Goal: Task Accomplishment & Management: Complete application form

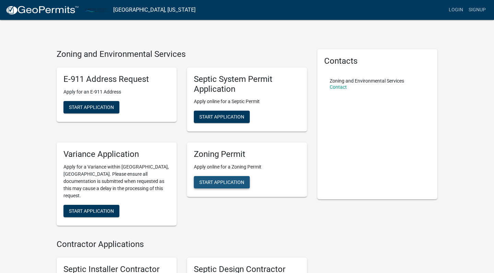
click at [221, 183] on span "Start Application" at bounding box center [221, 182] width 45 height 5
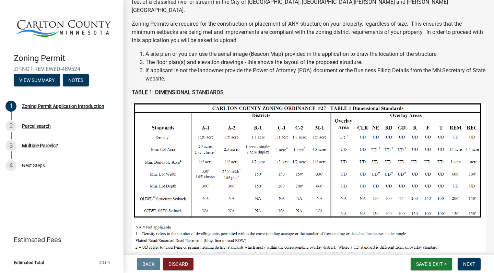
scroll to position [65, 0]
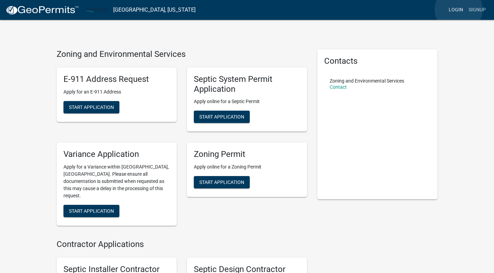
click at [458, 10] on link "Login" at bounding box center [456, 9] width 20 height 13
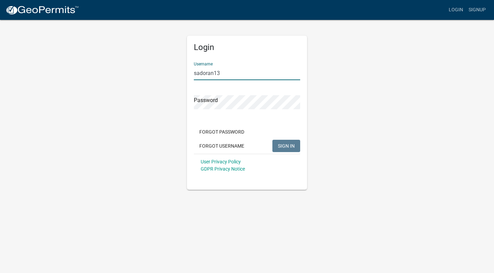
type input "sadoran13"
click at [293, 143] on span "SIGN IN" at bounding box center [286, 145] width 17 height 5
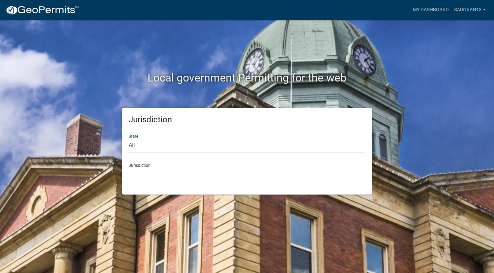
select select "[US_STATE]"
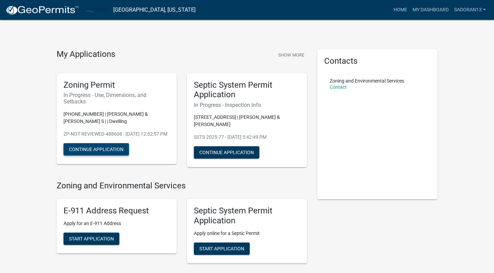
click at [94, 156] on button "Continue Application" at bounding box center [95, 149] width 65 height 12
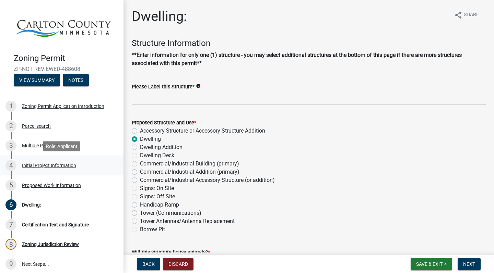
click at [50, 165] on div "Initial Project Information" at bounding box center [49, 165] width 54 height 5
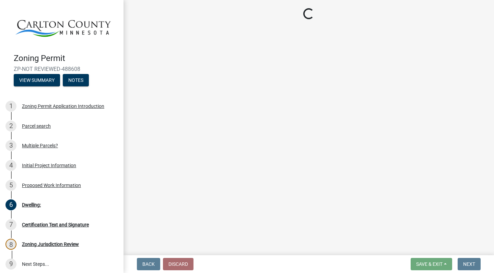
select select "987bd984-5dc8-4afc-b698-6bfa0e862c67"
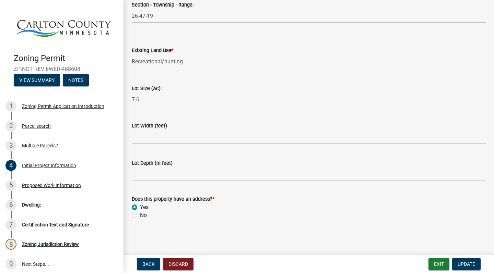
scroll to position [917, 0]
click at [50, 186] on div "Proposed Work Information" at bounding box center [51, 185] width 59 height 5
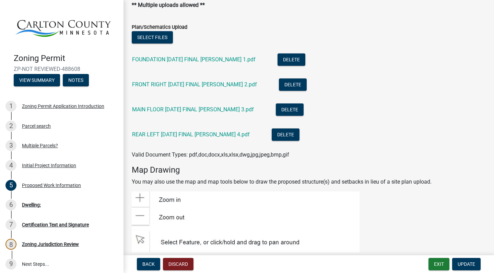
scroll to position [921, 0]
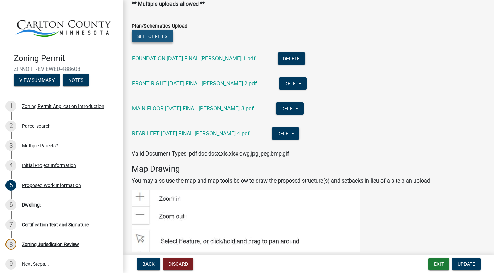
click at [156, 37] on button "Select files" at bounding box center [152, 36] width 41 height 12
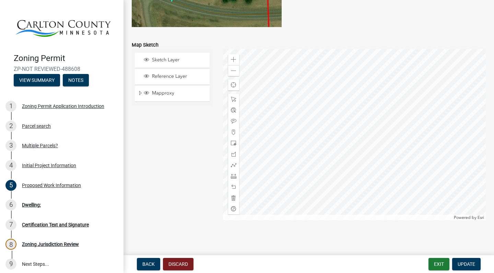
scroll to position [1508, 0]
click at [34, 205] on div "Dwelling:" at bounding box center [31, 205] width 19 height 5
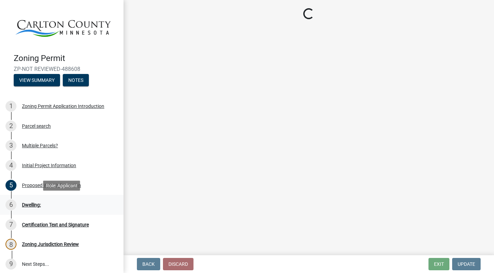
scroll to position [0, 0]
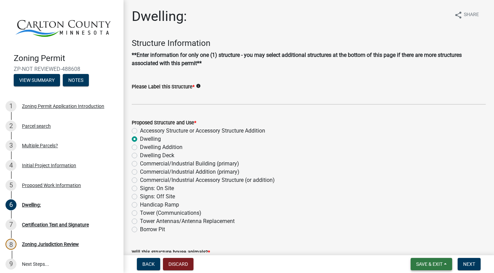
click at [445, 264] on button "Save & Exit" at bounding box center [430, 264] width 41 height 12
click at [414, 230] on button "Save" at bounding box center [424, 230] width 55 height 16
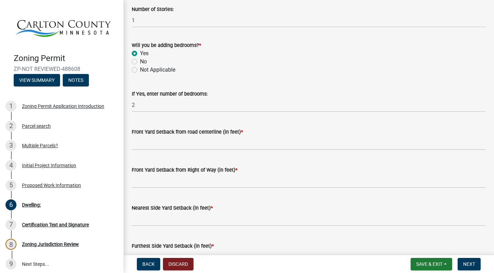
scroll to position [436, 0]
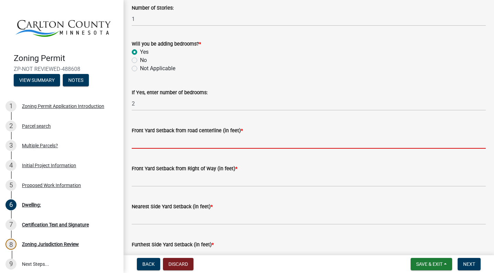
click at [172, 142] on input "text" at bounding box center [309, 142] width 354 height 14
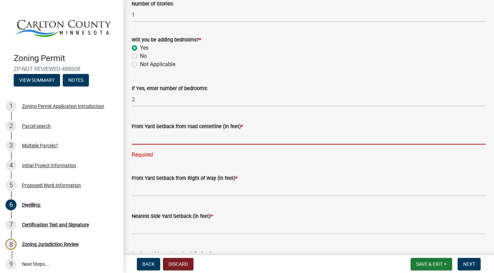
scroll to position [441, 0]
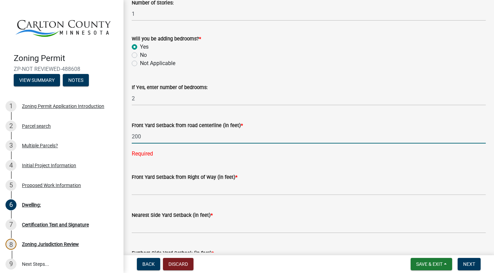
type input "200"
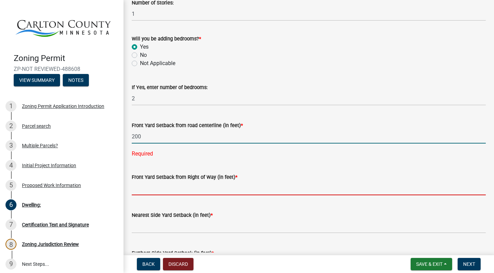
click at [216, 191] on wm-data-entity-input-list "Structure Information **Enter information for only one (1) structure - you may …" at bounding box center [309, 52] width 354 height 911
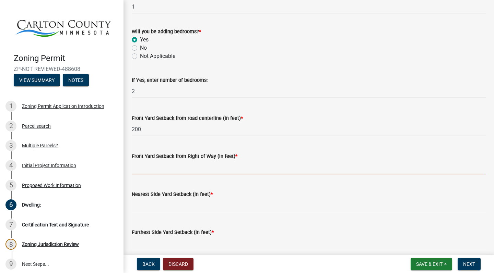
scroll to position [451, 0]
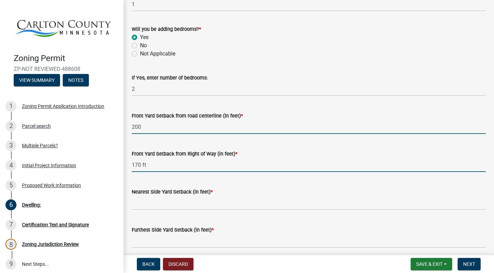
type input "170"
click at [166, 129] on input "200" at bounding box center [309, 127] width 354 height 14
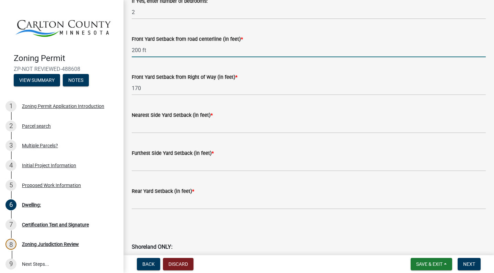
scroll to position [532, 0]
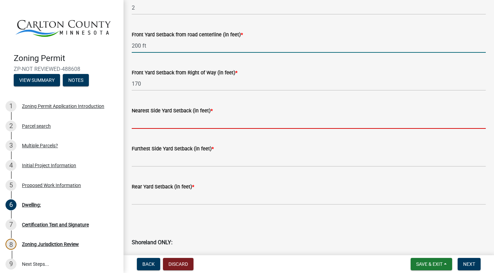
type input "200"
click at [156, 121] on input "text" at bounding box center [309, 122] width 354 height 14
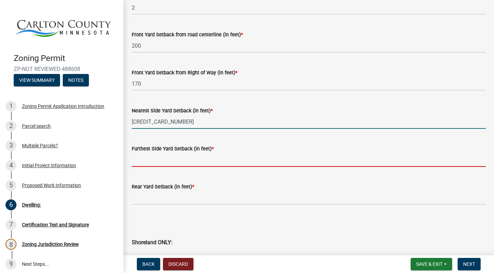
click at [151, 162] on input "text" at bounding box center [309, 160] width 354 height 14
click at [179, 121] on input "[CREDIT_CARD_NUMBER]" at bounding box center [309, 122] width 354 height 14
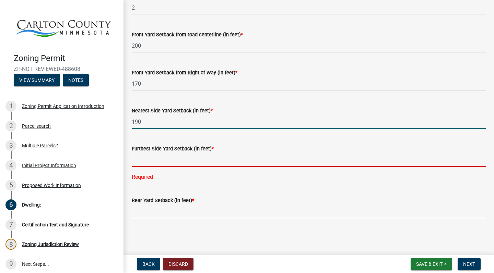
type input "190"
click at [160, 161] on input "text" at bounding box center [309, 160] width 354 height 14
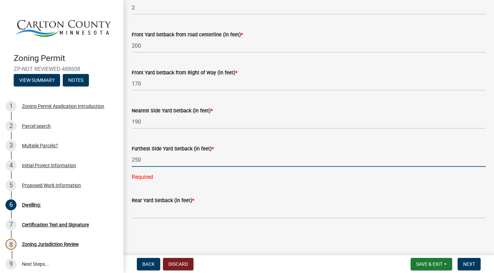
type input "250"
click at [144, 208] on wm-data-entity-input "Rear Yard Setback (in feet) *" at bounding box center [309, 206] width 354 height 38
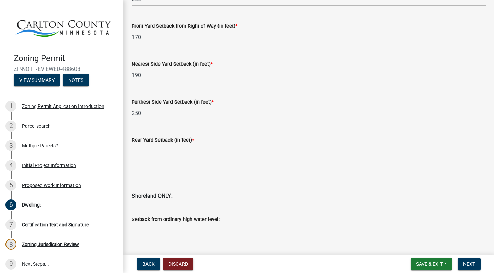
scroll to position [581, 0]
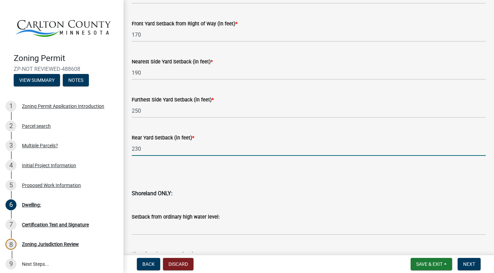
type input "230"
click at [282, 204] on div "Setback from ordinary high water level:" at bounding box center [309, 219] width 354 height 32
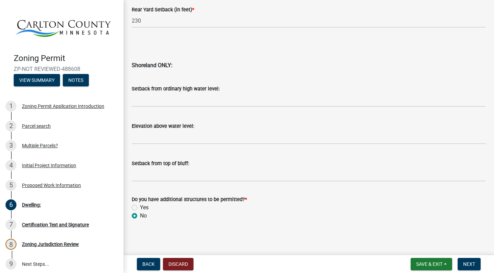
scroll to position [0, 0]
click at [472, 263] on span "Next" at bounding box center [469, 263] width 12 height 5
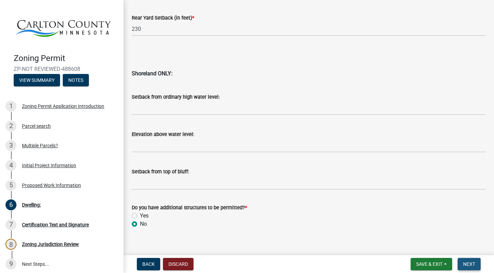
click at [472, 263] on span "Next" at bounding box center [469, 263] width 12 height 5
click at [468, 265] on span "Next" at bounding box center [469, 263] width 12 height 5
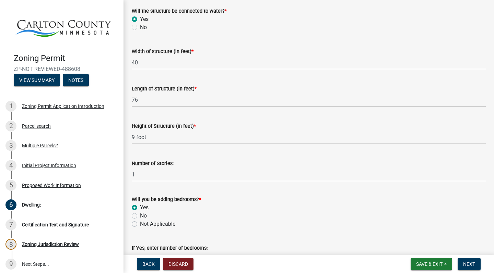
scroll to position [285, 0]
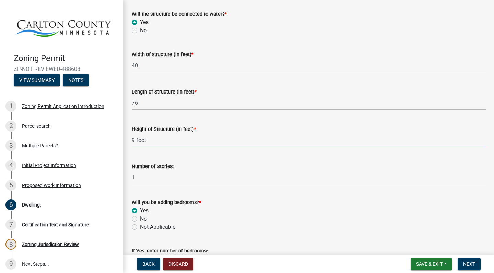
click at [148, 140] on input "9 foot" at bounding box center [309, 140] width 354 height 14
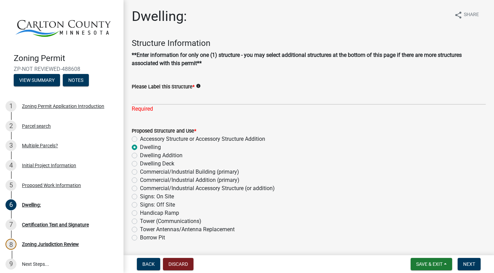
scroll to position [0, 0]
type input "9"
click at [162, 100] on input "Please Label this Structure *" at bounding box center [309, 98] width 354 height 14
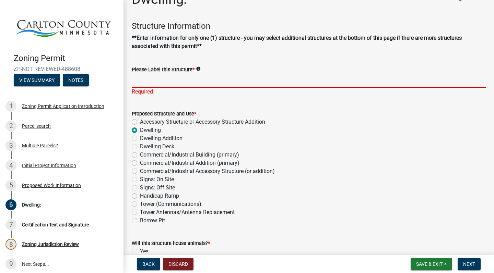
scroll to position [23, 0]
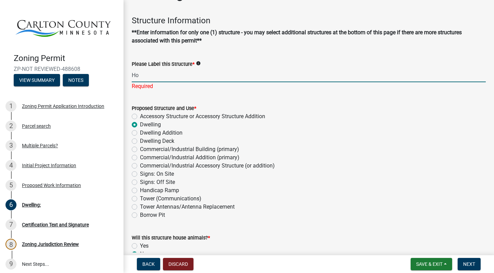
type input "H"
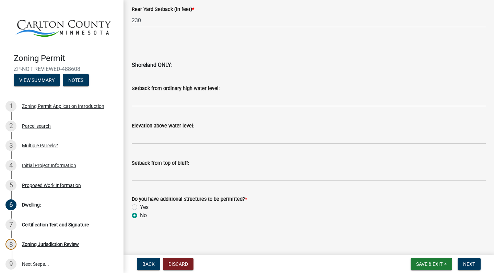
scroll to position [717, 0]
type input "2 bedroom 2 bath home"
click at [436, 266] on span "Save & Exit" at bounding box center [429, 263] width 26 height 5
click at [417, 231] on button "Save" at bounding box center [424, 230] width 55 height 16
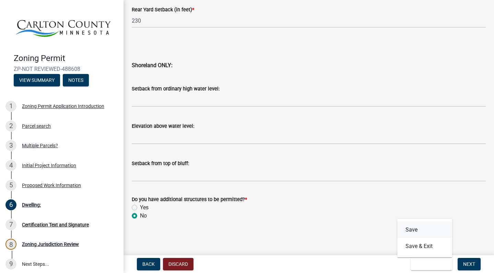
scroll to position [0, 0]
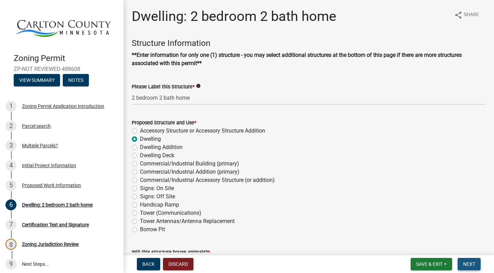
click at [468, 266] on span "Next" at bounding box center [469, 263] width 12 height 5
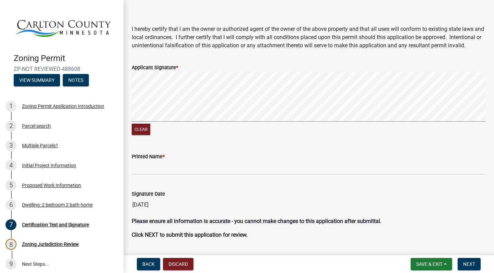
scroll to position [67, 0]
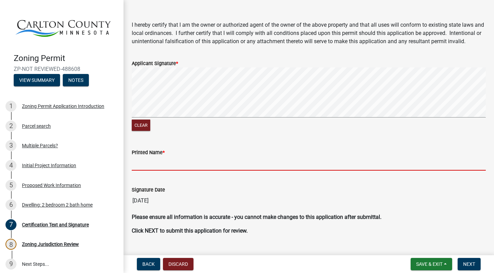
click at [222, 171] on input "Printed Name *" at bounding box center [309, 164] width 354 height 14
type input "a"
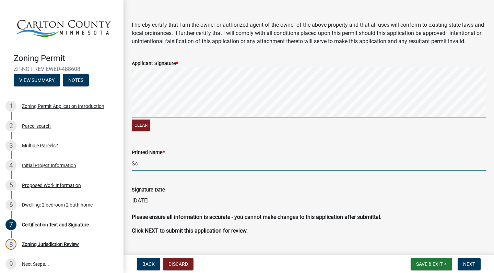
type input "Sco"
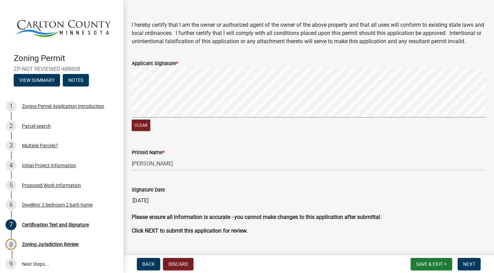
click at [181, 171] on input "[PERSON_NAME]" at bounding box center [309, 164] width 354 height 14
click at [163, 171] on input "[PERSON_NAME]" at bounding box center [309, 164] width 354 height 14
click at [165, 133] on div "Clear" at bounding box center [309, 100] width 354 height 65
click at [285, 133] on div "Clear" at bounding box center [309, 100] width 354 height 65
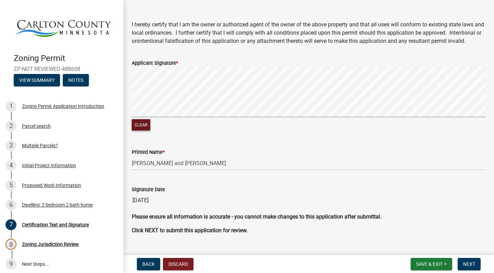
type input "[PERSON_NAME] and [PERSON_NAME]"
click at [143, 131] on button "Clear" at bounding box center [141, 124] width 19 height 11
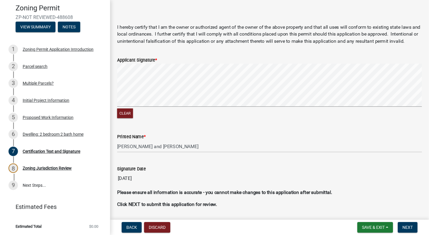
scroll to position [60, 0]
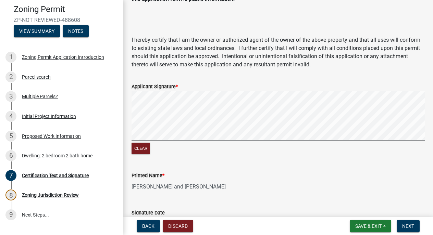
click at [169, 142] on signature-pad at bounding box center [278, 117] width 293 height 52
click at [141, 147] on button "Clear" at bounding box center [141, 148] width 19 height 11
click at [218, 102] on form "Applicant Signature * Clear" at bounding box center [278, 115] width 293 height 82
click at [126, 134] on div "Certification Text and Signature share Share The work detailed on the permit mu…" at bounding box center [278, 109] width 310 height 322
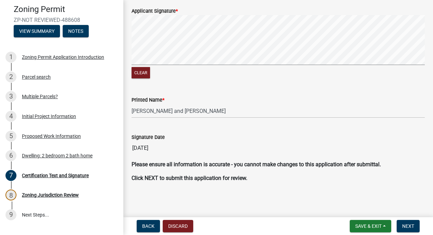
scroll to position [135, 0]
click at [383, 227] on button "Save & Exit" at bounding box center [370, 226] width 41 height 12
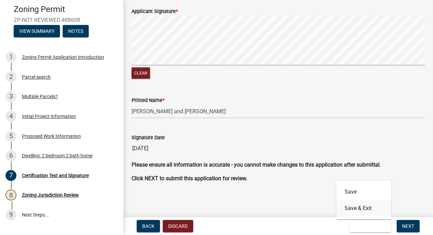
click at [365, 206] on button "Save & Exit" at bounding box center [364, 208] width 55 height 16
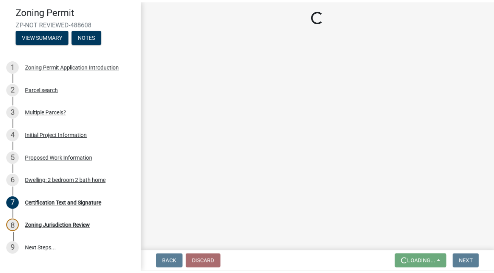
scroll to position [0, 0]
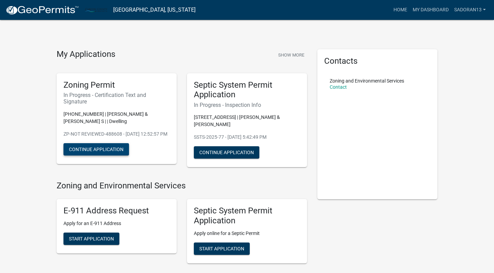
click at [105, 156] on button "Continue Application" at bounding box center [95, 149] width 65 height 12
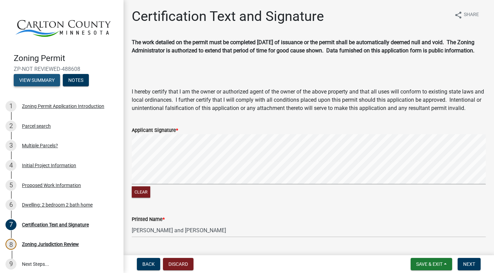
click at [33, 80] on button "View Summary" at bounding box center [37, 80] width 46 height 12
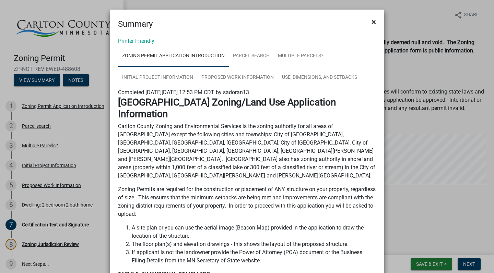
click at [374, 20] on span "×" at bounding box center [373, 22] width 4 height 10
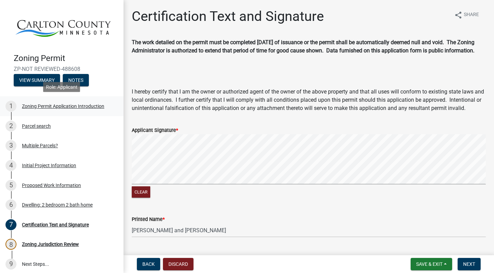
click at [61, 106] on div "Zoning Permit Application Introduction" at bounding box center [63, 106] width 82 height 5
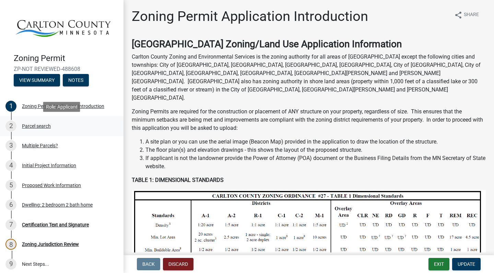
click at [31, 127] on div "Parcel search" at bounding box center [36, 126] width 29 height 5
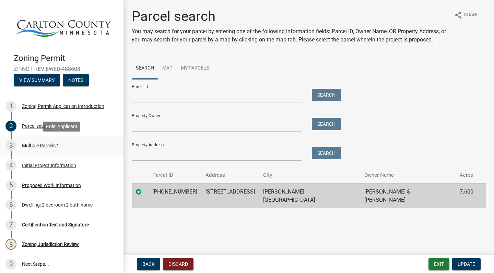
click at [37, 145] on div "Multiple Parcels?" at bounding box center [40, 145] width 36 height 5
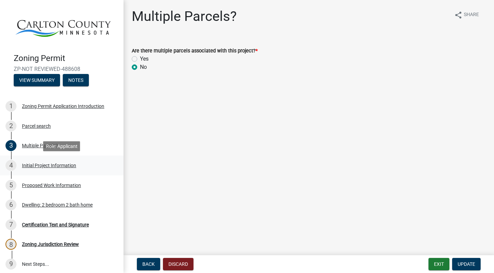
click at [38, 168] on div "Initial Project Information" at bounding box center [49, 165] width 54 height 5
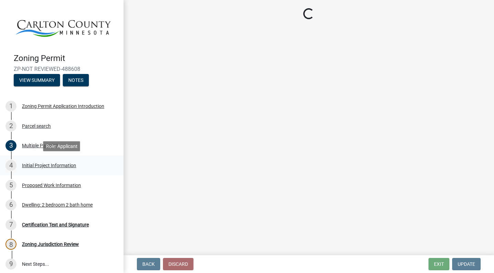
select select "987bd984-5dc8-4afc-b698-6bfa0e862c67"
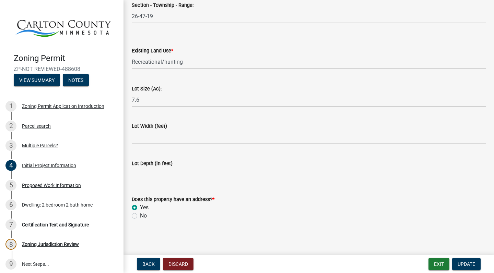
scroll to position [917, 0]
click at [44, 186] on div "Proposed Work Information" at bounding box center [51, 185] width 59 height 5
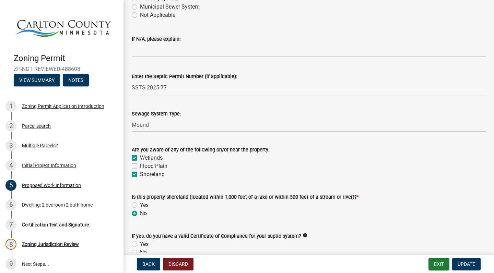
scroll to position [292, 0]
click at [140, 158] on label "Wetlands" at bounding box center [151, 157] width 23 height 8
click at [140, 158] on input "Wetlands" at bounding box center [142, 155] width 4 height 4
checkbox input "false"
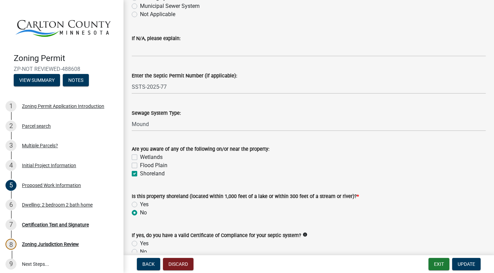
checkbox input "true"
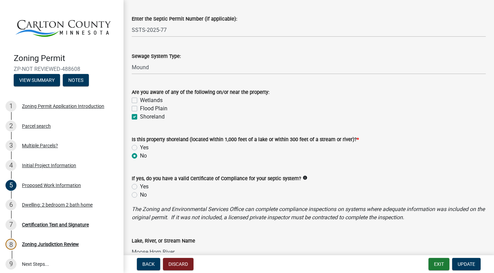
scroll to position [350, 0]
click at [140, 147] on label "Yes" at bounding box center [144, 147] width 9 height 8
click at [140, 147] on input "Yes" at bounding box center [142, 145] width 4 height 4
radio input "true"
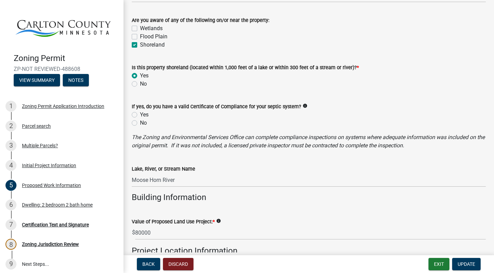
scroll to position [422, 0]
click at [307, 106] on icon "info" at bounding box center [304, 105] width 5 height 5
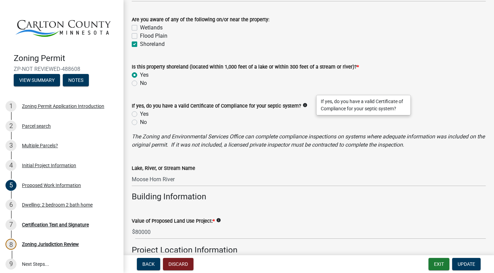
click at [256, 123] on div "No" at bounding box center [309, 122] width 354 height 8
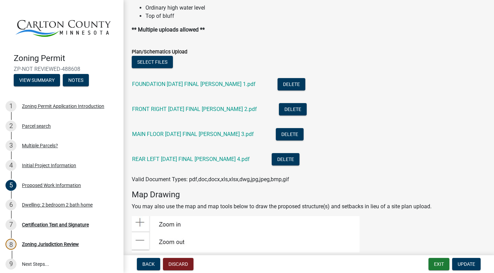
scroll to position [898, 0]
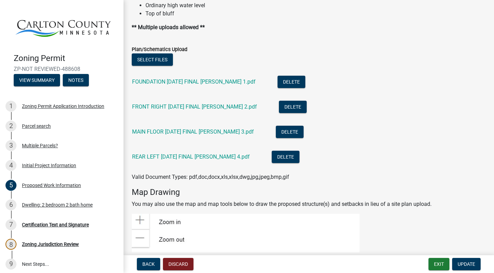
click at [315, 181] on wm-data-entity-input "Plan/Schematics Upload Select files FOUNDATION [DATE] FINAL [PERSON_NAME] 1.pdf…" at bounding box center [309, 112] width 354 height 150
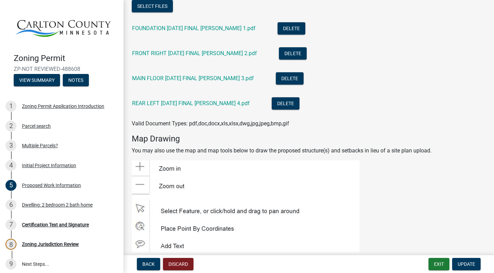
scroll to position [901, 0]
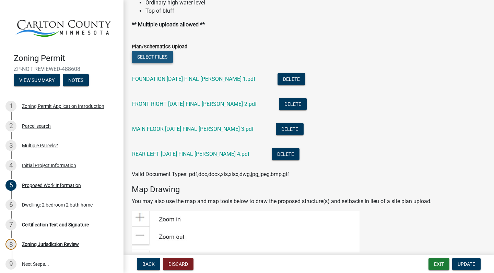
click at [152, 57] on button "Select files" at bounding box center [152, 57] width 41 height 12
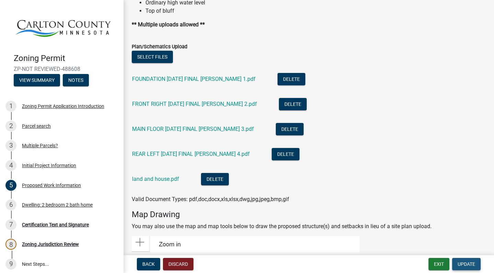
click at [469, 266] on span "Update" at bounding box center [465, 263] width 17 height 5
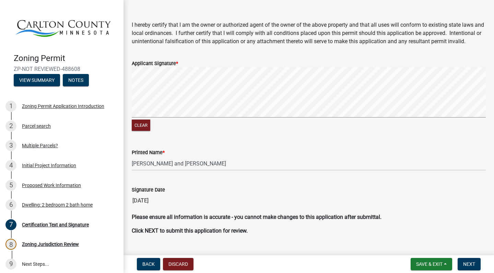
scroll to position [65, 0]
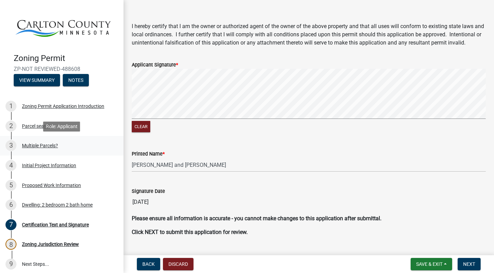
click at [35, 148] on div "Multiple Parcels?" at bounding box center [40, 145] width 36 height 5
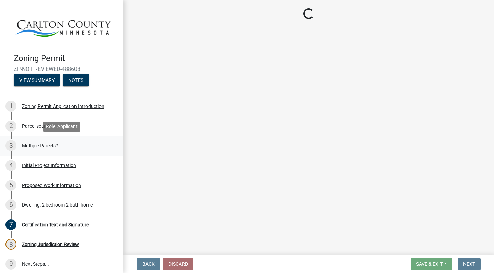
scroll to position [0, 0]
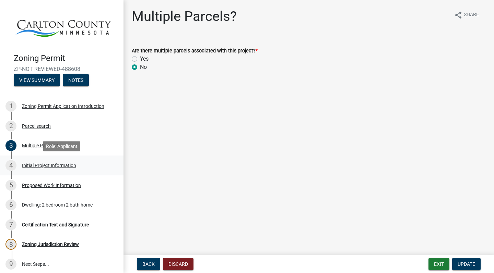
click at [40, 167] on div "Initial Project Information" at bounding box center [49, 165] width 54 height 5
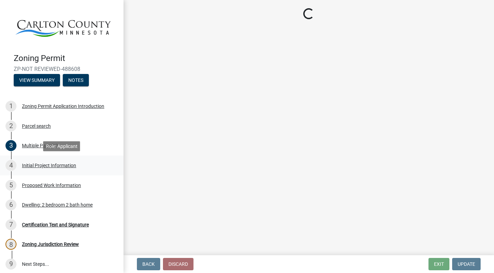
select select "987bd984-5dc8-4afc-b698-6bfa0e862c67"
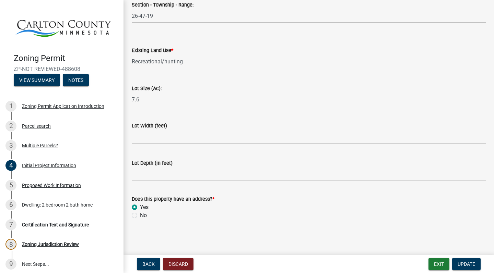
scroll to position [917, 0]
click at [53, 186] on div "Proposed Work Information" at bounding box center [51, 185] width 59 height 5
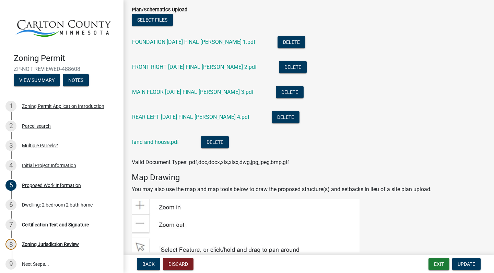
scroll to position [937, 0]
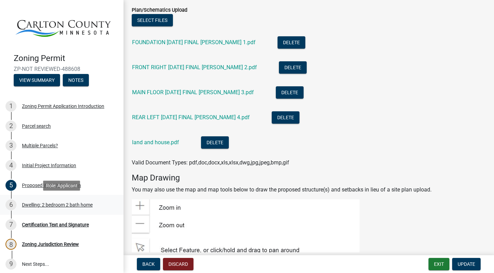
click at [37, 205] on div "Dwelling: 2 bedroom 2 bath home" at bounding box center [57, 205] width 71 height 5
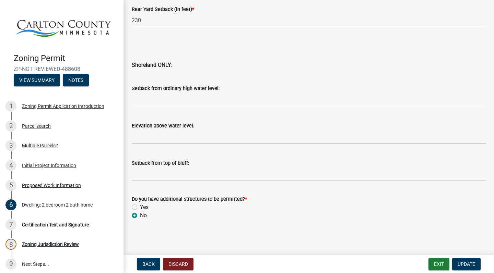
scroll to position [709, 0]
click at [57, 225] on div "Certification Text and Signature" at bounding box center [55, 224] width 67 height 5
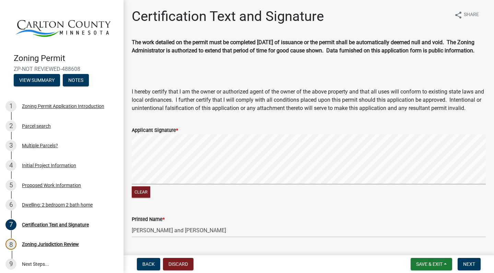
scroll to position [0, 0]
click at [45, 108] on div "Zoning Permit Application Introduction" at bounding box center [63, 106] width 82 height 5
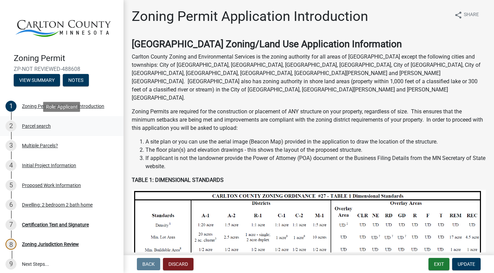
click at [38, 127] on div "Parcel search" at bounding box center [36, 126] width 29 height 5
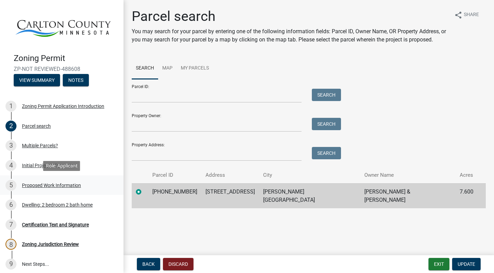
click at [43, 185] on div "Proposed Work Information" at bounding box center [51, 185] width 59 height 5
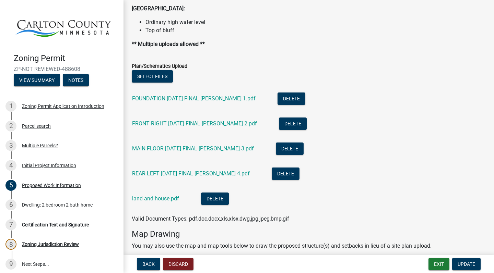
scroll to position [880, 0]
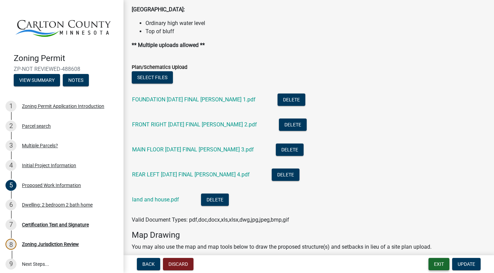
click at [438, 265] on button "Exit" at bounding box center [438, 264] width 21 height 12
